Goal: Connect with others: Connect with other users

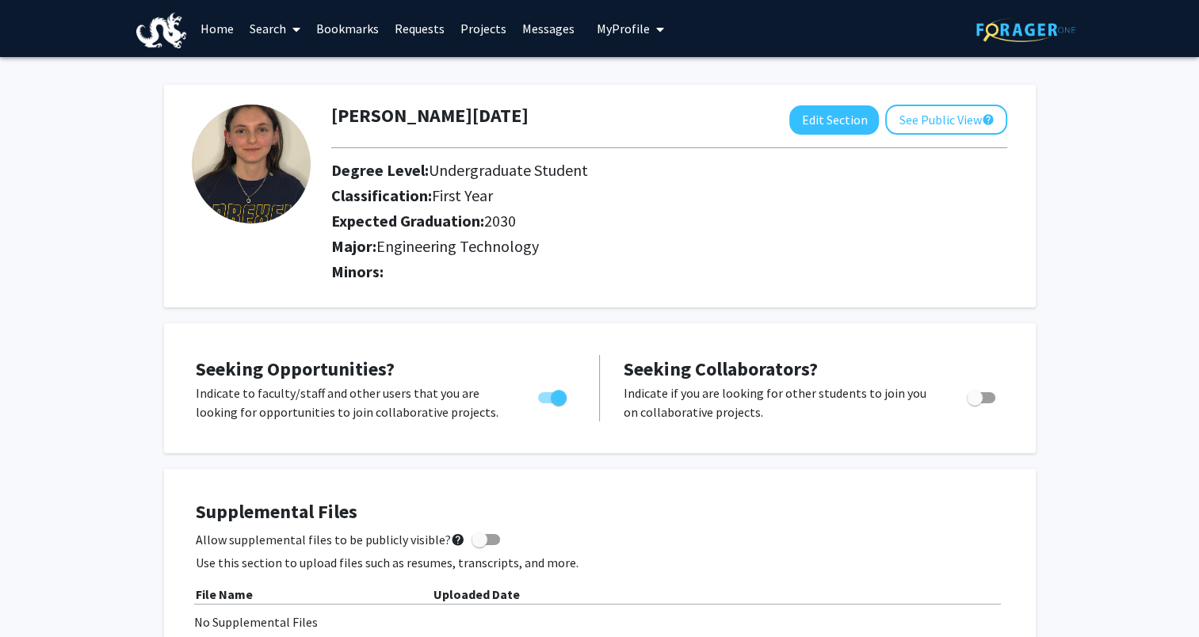
click at [216, 28] on link "Home" at bounding box center [217, 28] width 49 height 55
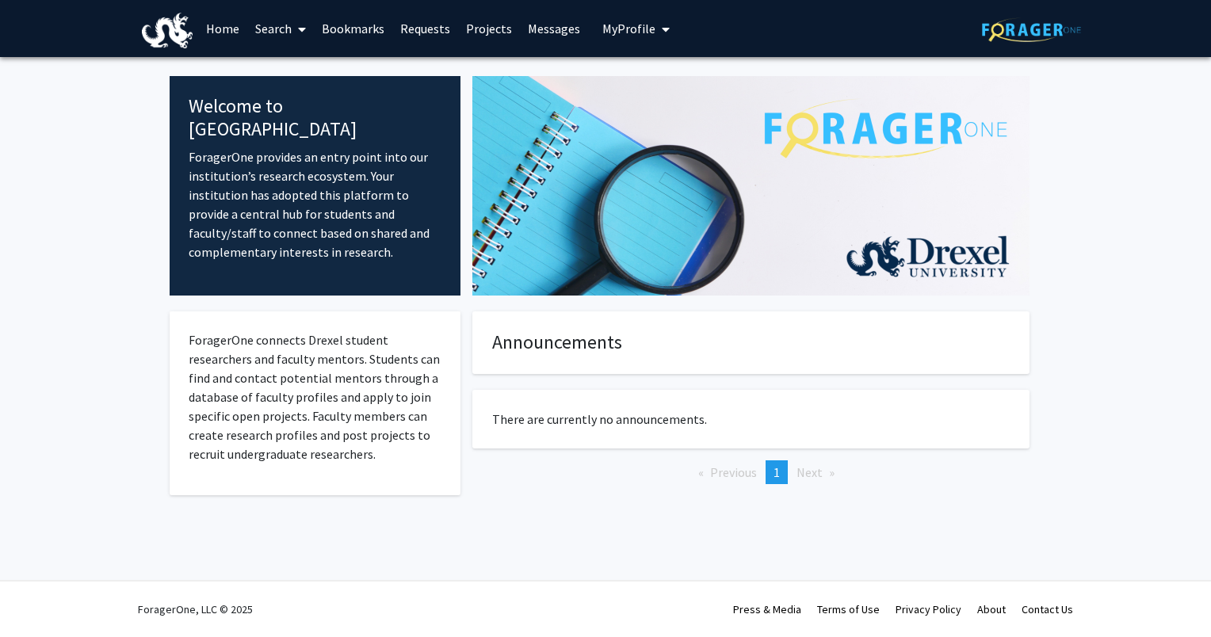
click at [272, 35] on link "Search" at bounding box center [280, 28] width 67 height 55
click at [279, 25] on link "Search" at bounding box center [280, 28] width 67 height 55
click at [283, 26] on link "Search" at bounding box center [280, 28] width 67 height 55
click at [292, 74] on span "Faculty/Staff" at bounding box center [305, 73] width 116 height 32
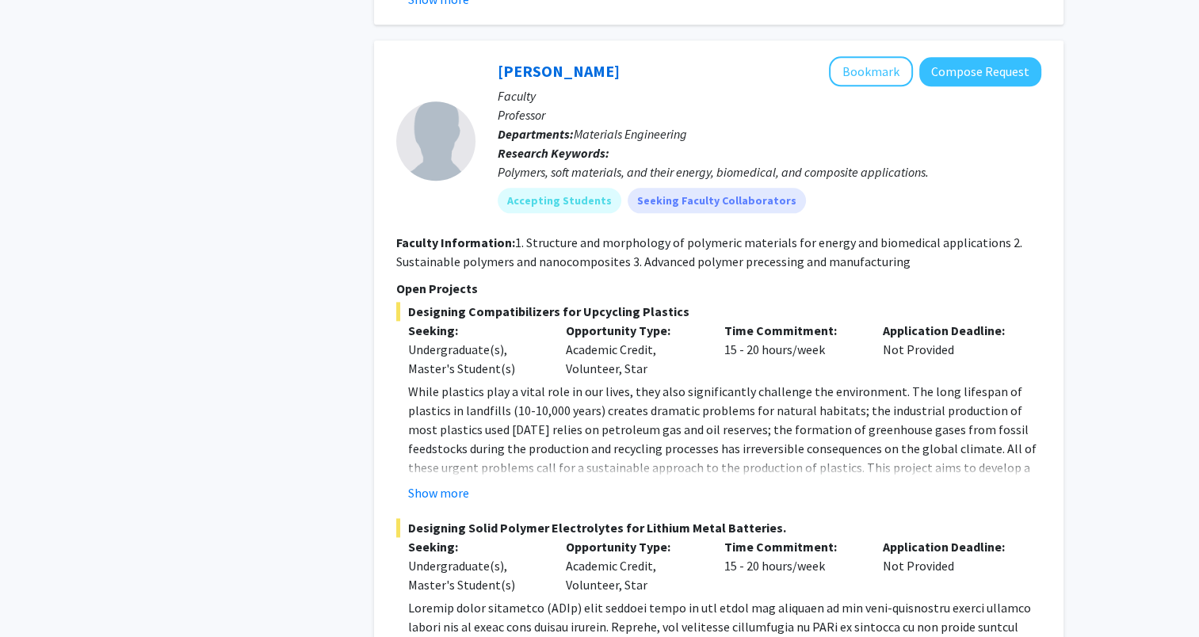
scroll to position [1981, 0]
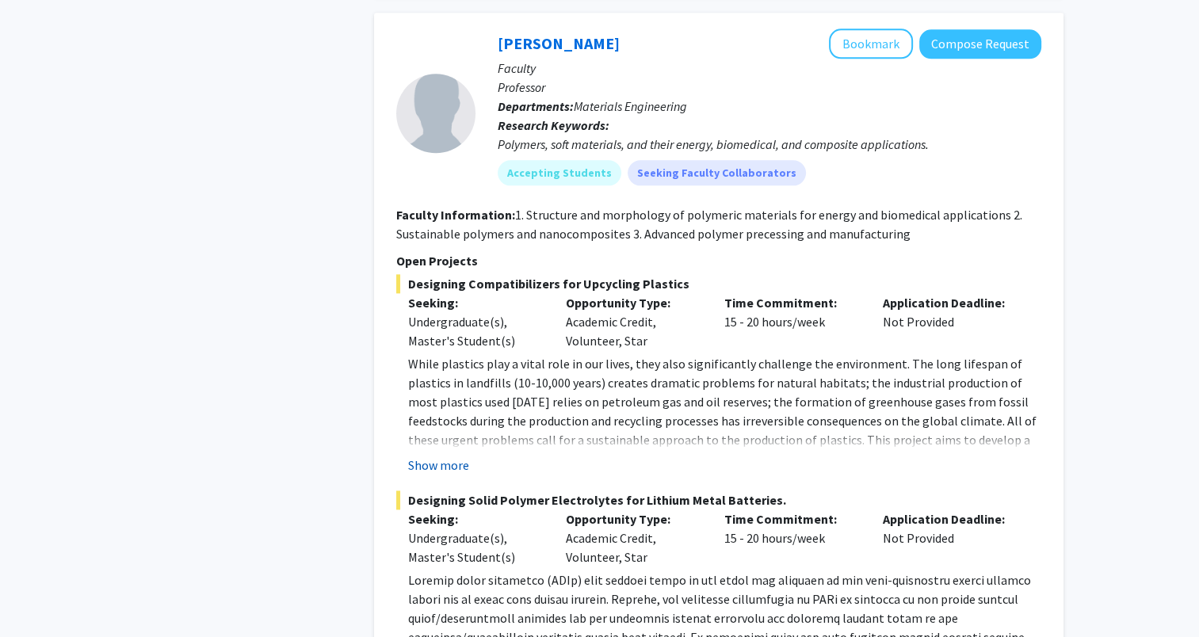
click at [443, 456] on button "Show more" at bounding box center [438, 465] width 61 height 19
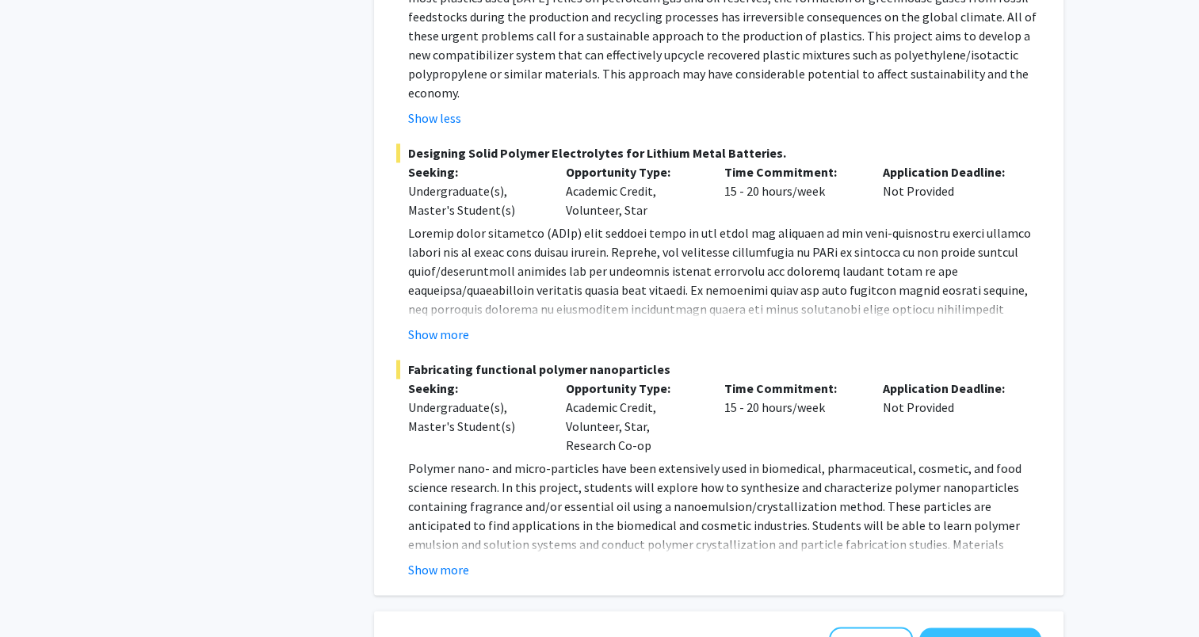
scroll to position [2457, 0]
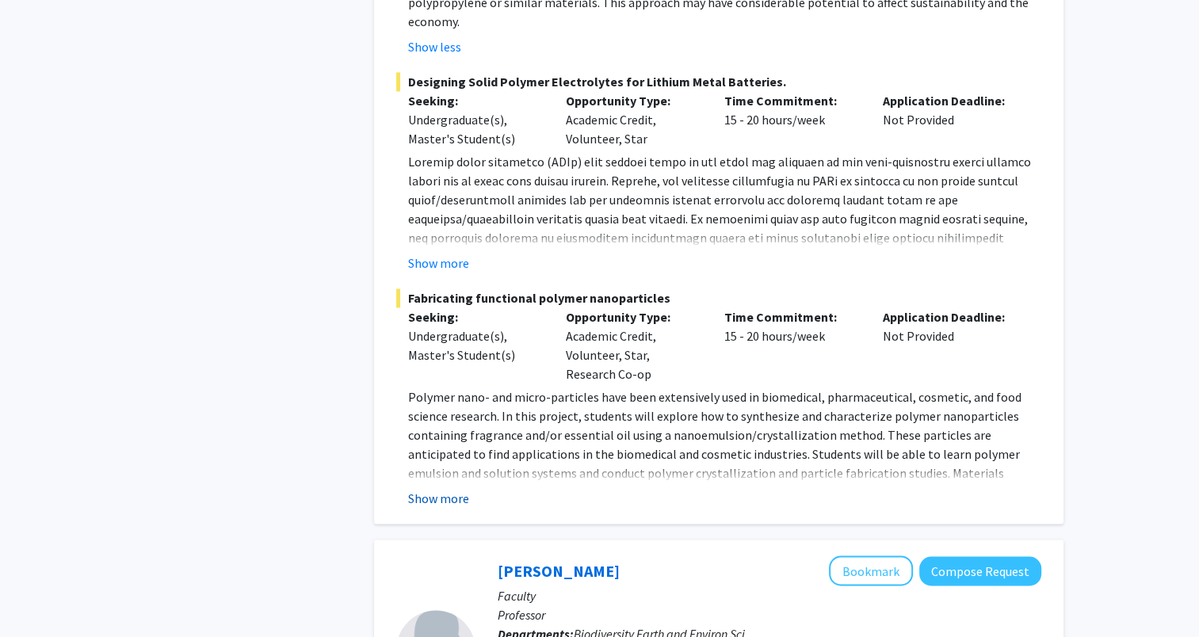
click at [415, 489] on button "Show more" at bounding box center [438, 498] width 61 height 19
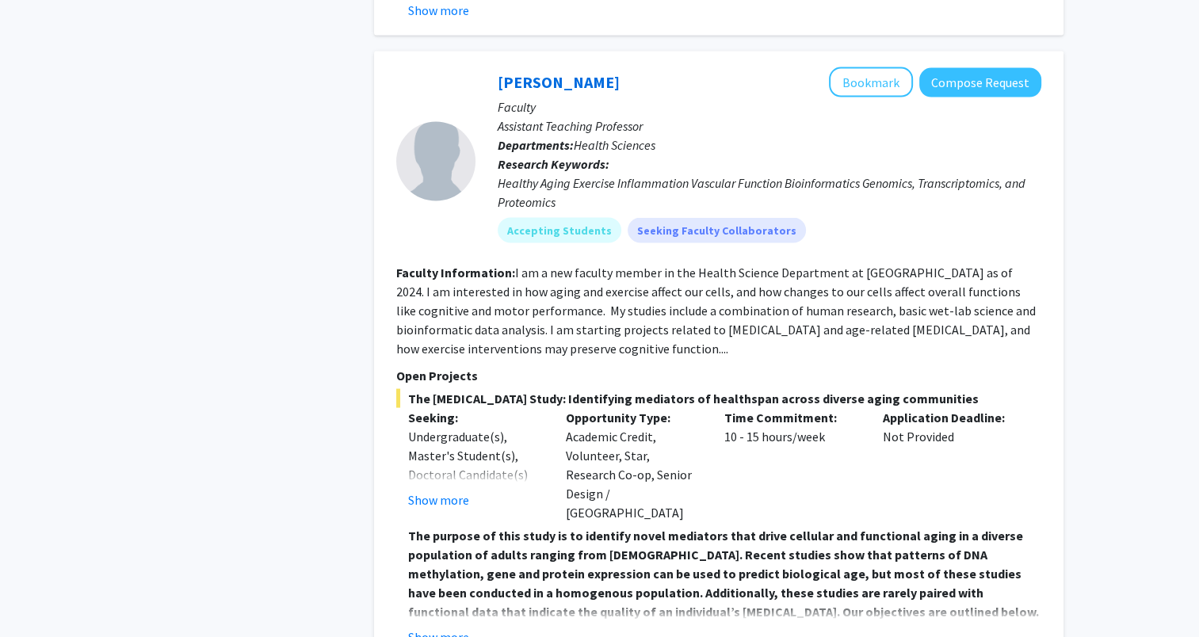
scroll to position [9287, 0]
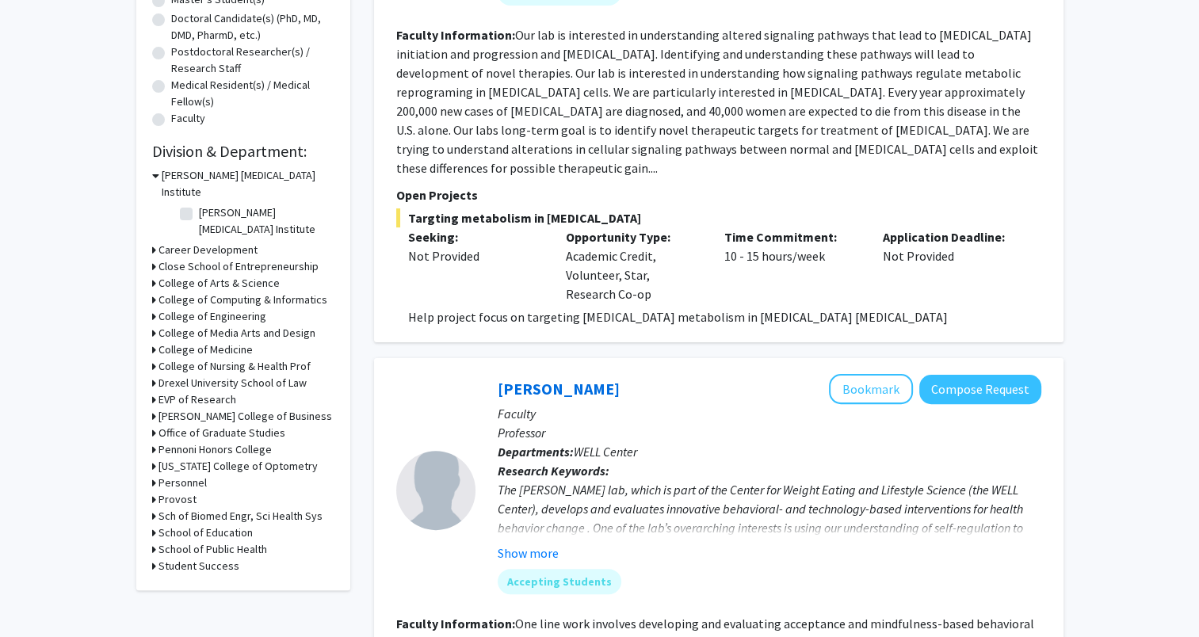
scroll to position [317, 0]
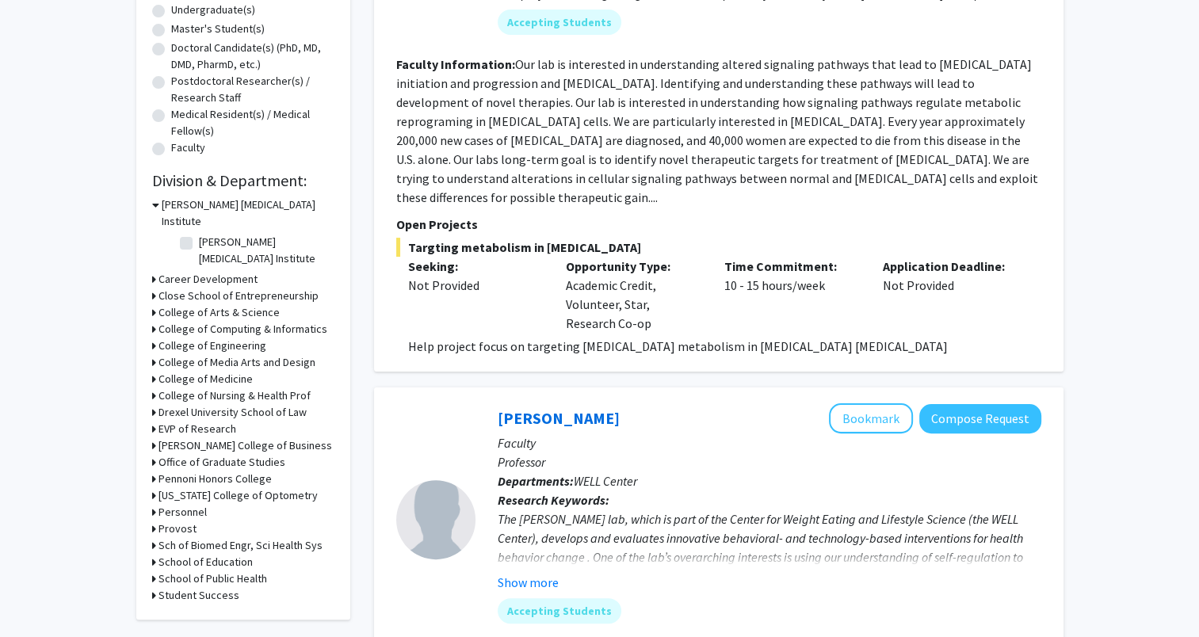
click at [213, 338] on h3 "College of Engineering" at bounding box center [212, 346] width 108 height 17
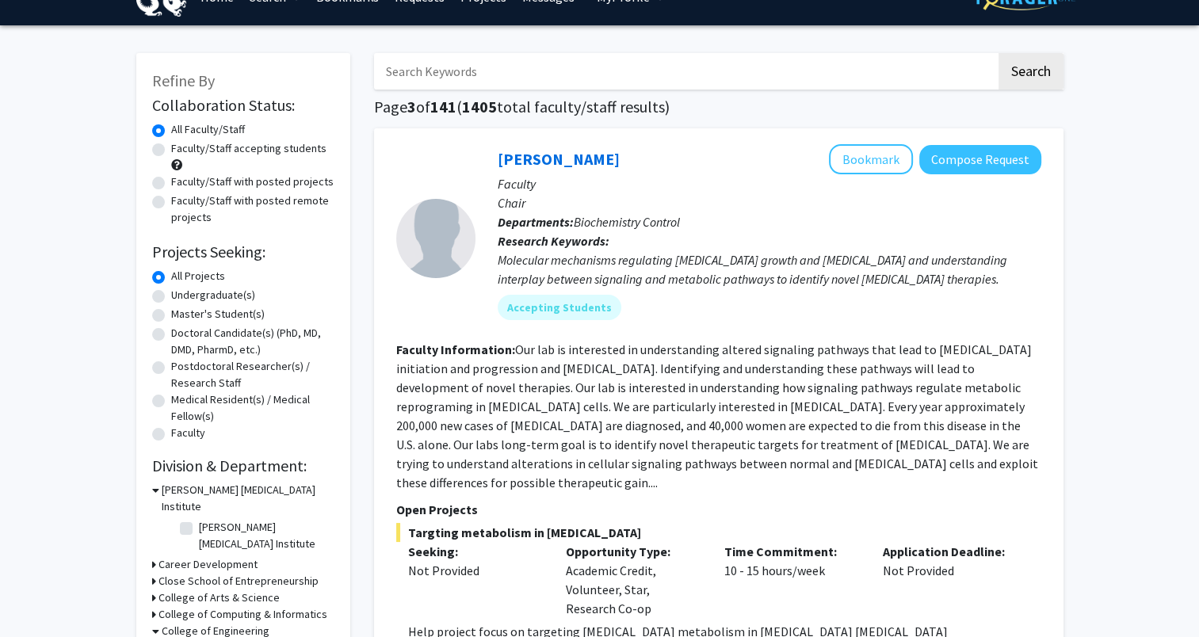
scroll to position [0, 0]
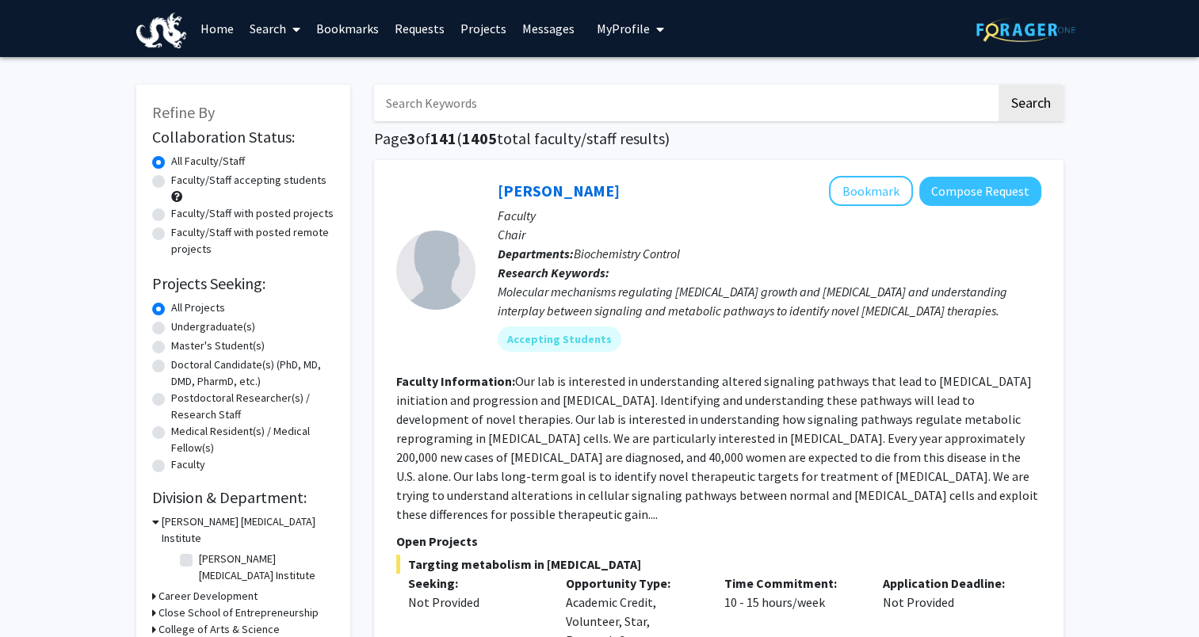
click at [466, 116] on input "Search Keywords" at bounding box center [685, 103] width 622 height 36
type input "sustainability"
click at [999, 85] on button "Search" at bounding box center [1031, 103] width 65 height 36
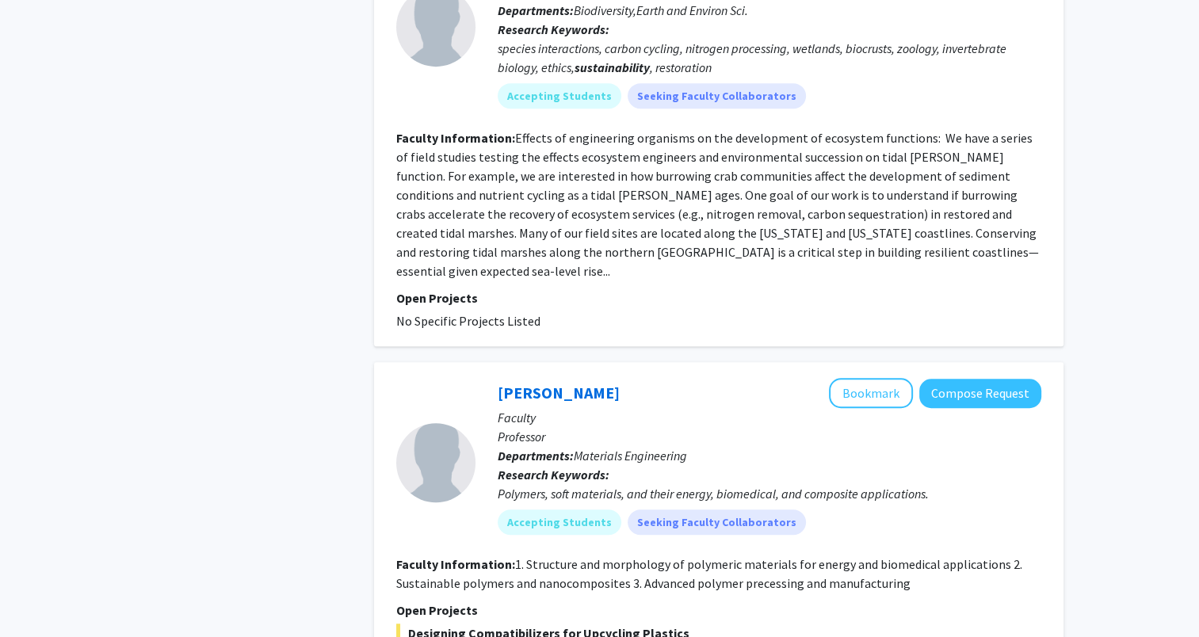
scroll to position [1328, 0]
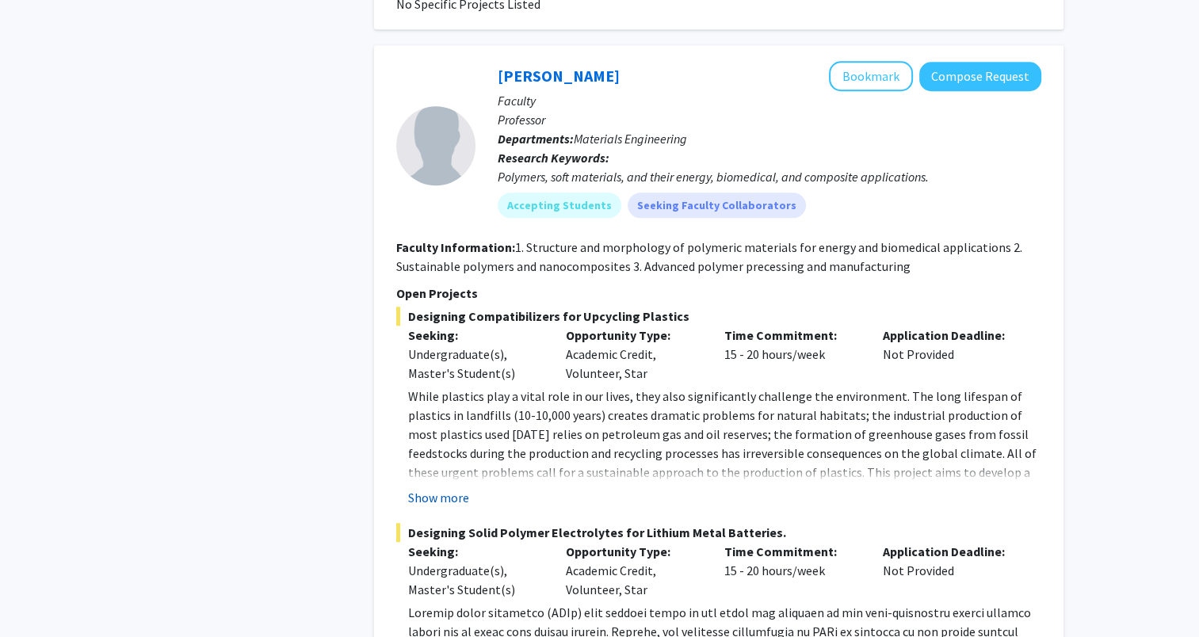
click at [442, 488] on button "Show more" at bounding box center [438, 497] width 61 height 19
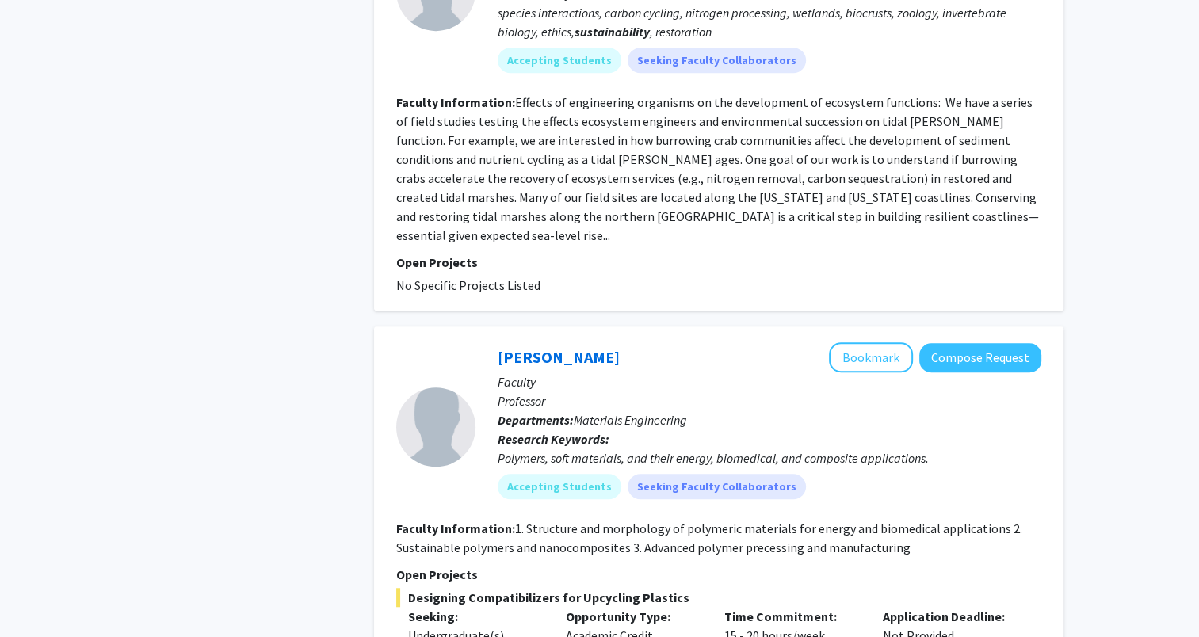
scroll to position [1011, 0]
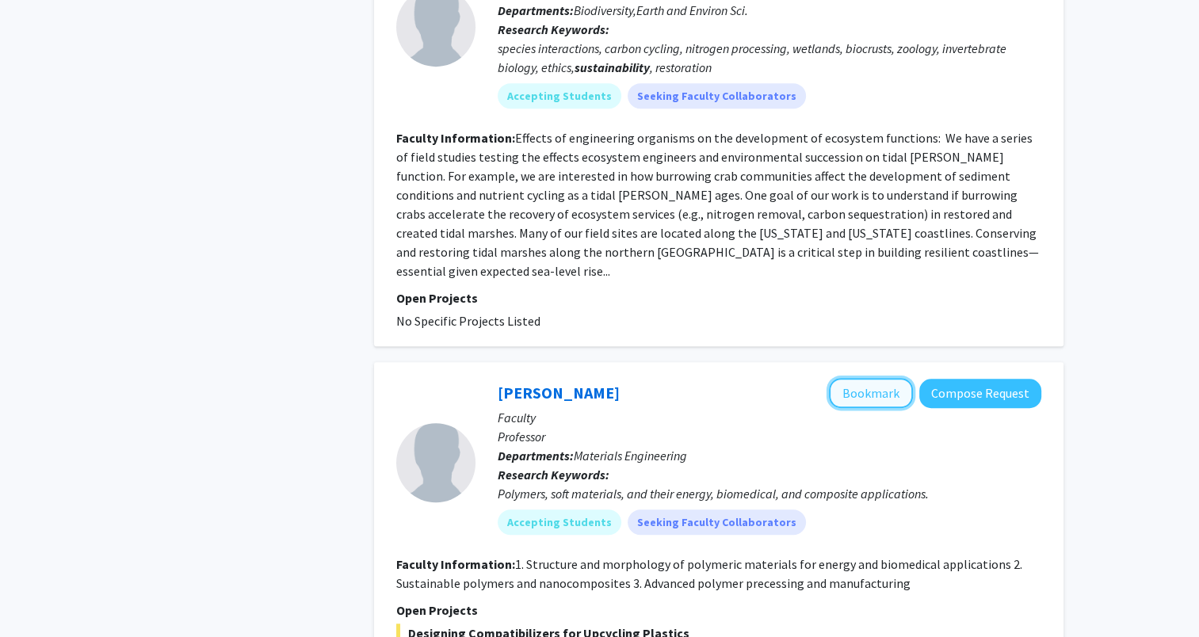
click at [854, 378] on button "Bookmark" at bounding box center [871, 393] width 84 height 30
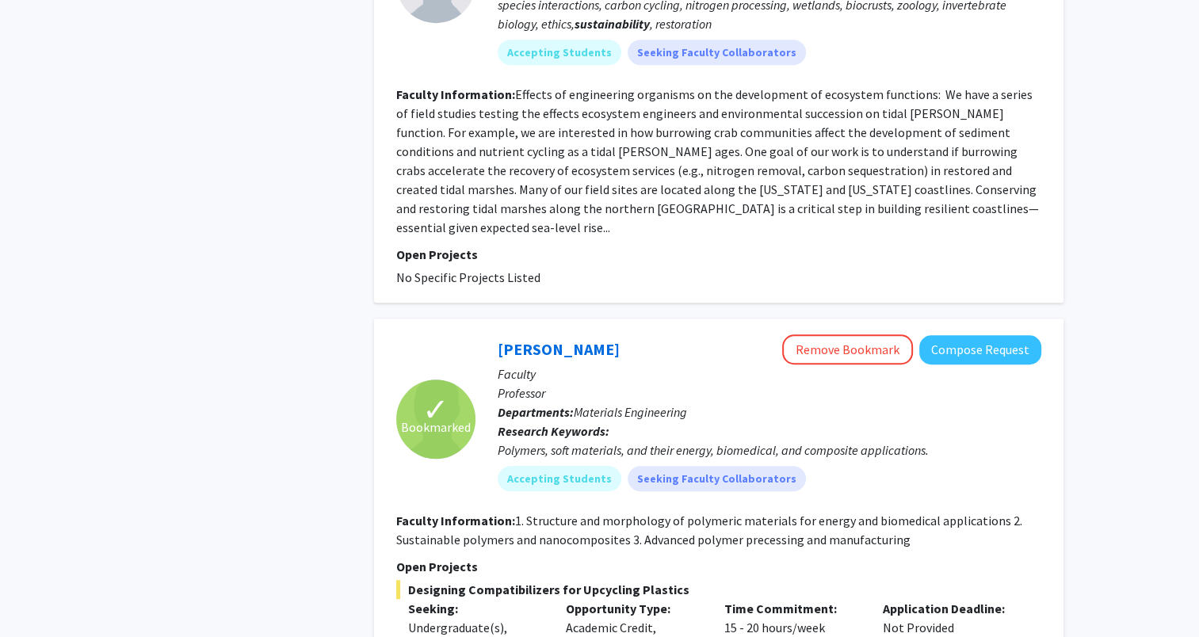
scroll to position [1268, 0]
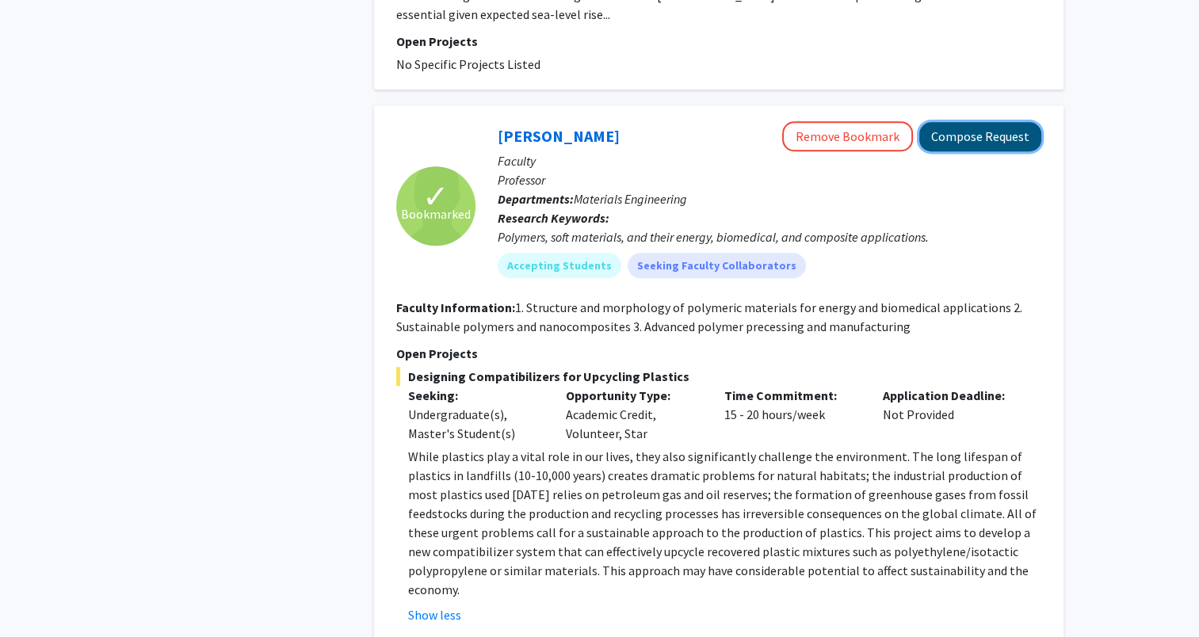
click at [983, 122] on button "Compose Request" at bounding box center [980, 136] width 122 height 29
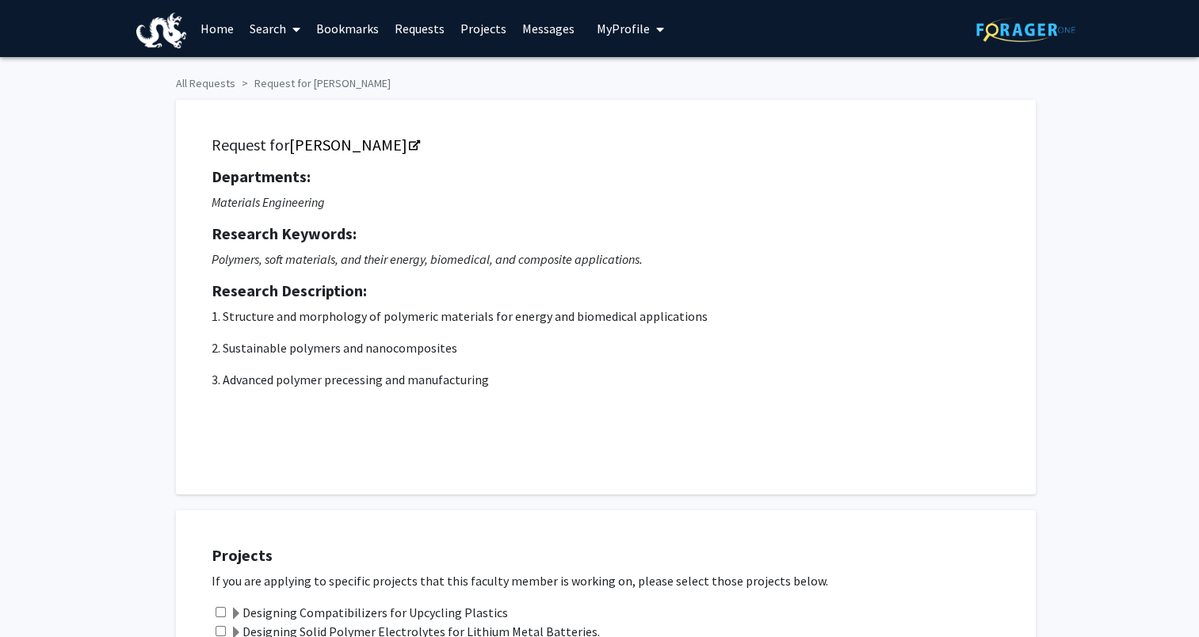
click at [215, 32] on link "Home" at bounding box center [217, 28] width 49 height 55
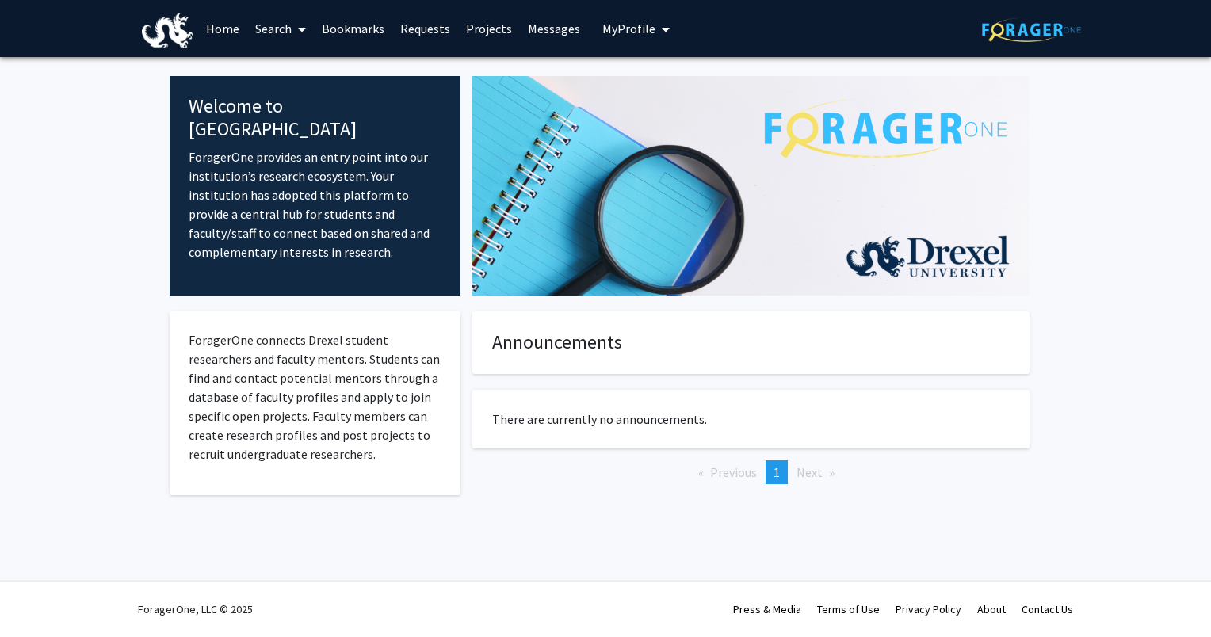
click at [473, 25] on link "Projects" at bounding box center [489, 28] width 62 height 55
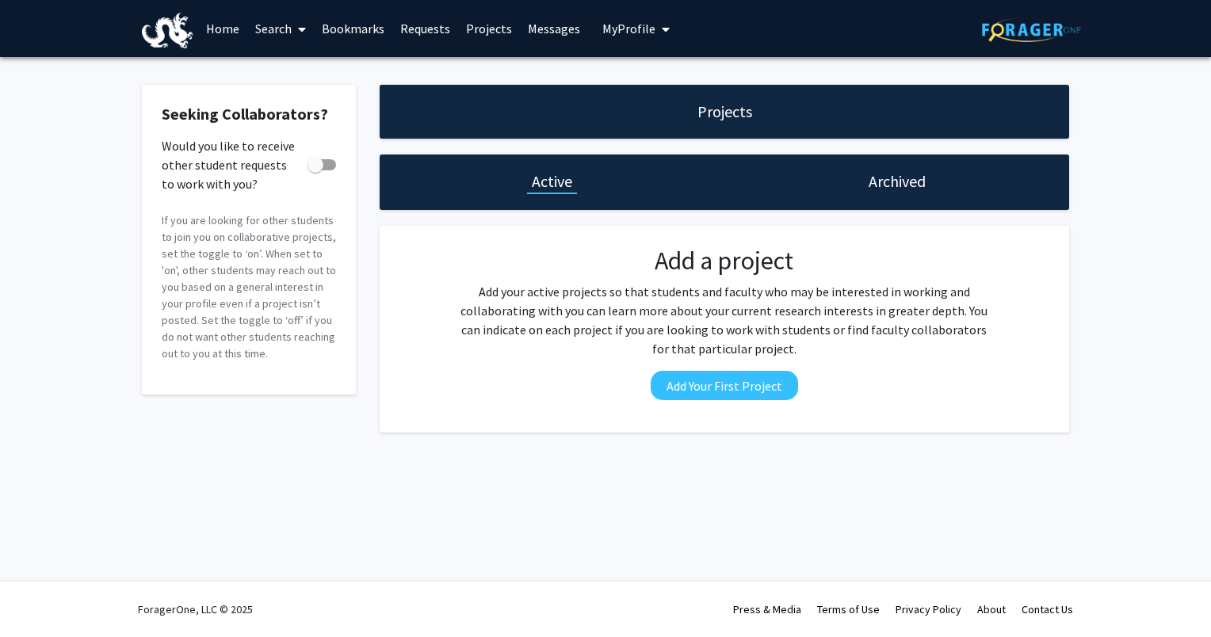
click at [569, 25] on link "Messages" at bounding box center [554, 28] width 68 height 55
